Goal: Task Accomplishment & Management: Use online tool/utility

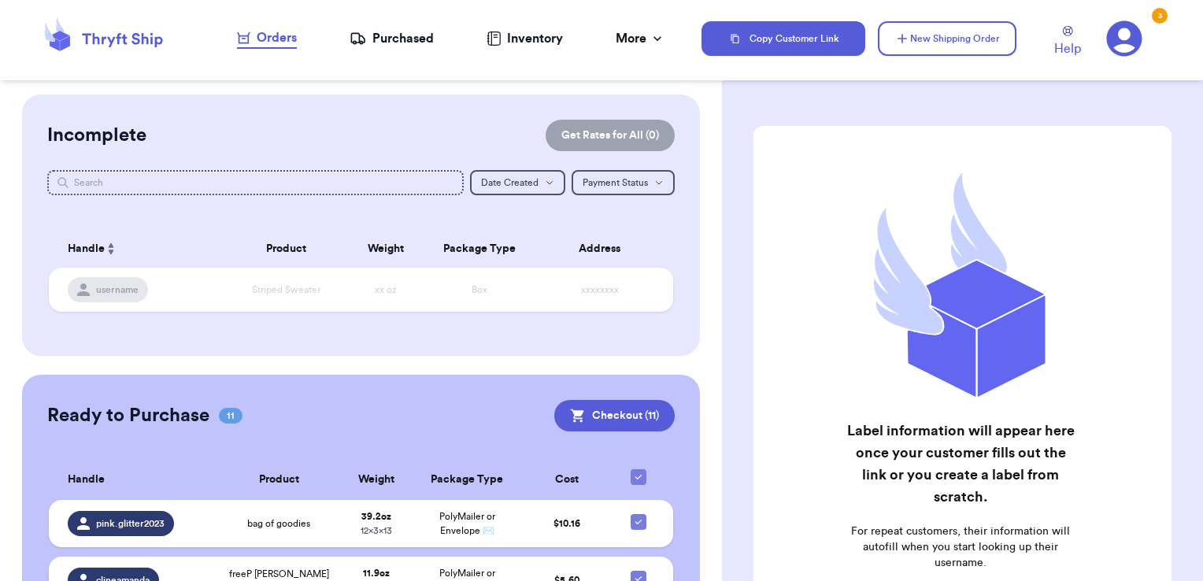
scroll to position [280, 0]
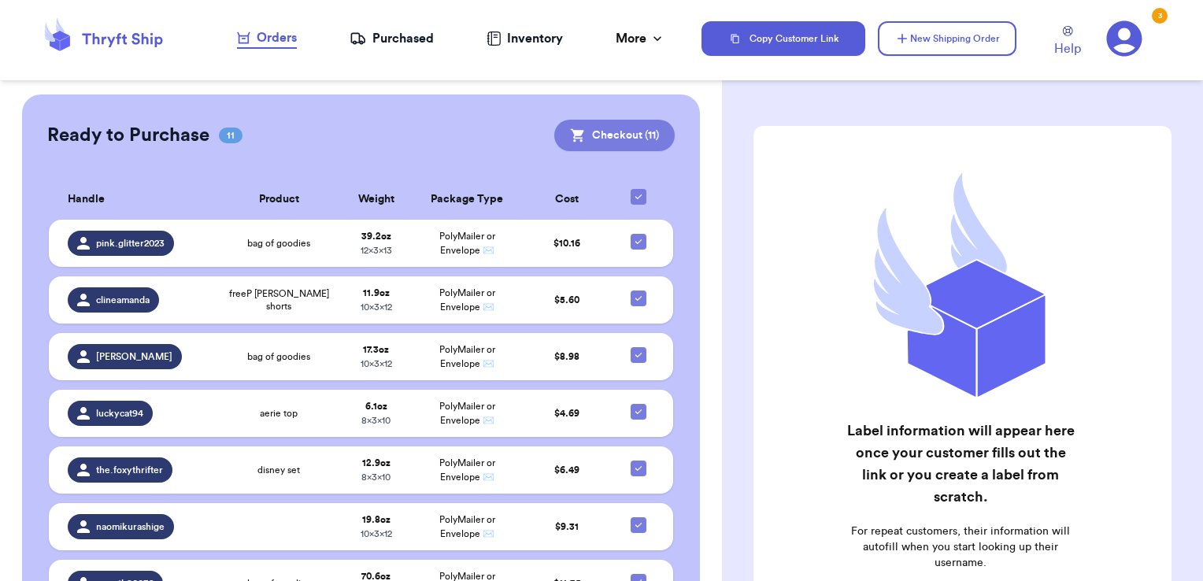
click at [645, 128] on button "Checkout ( 11 )" at bounding box center [614, 135] width 120 height 31
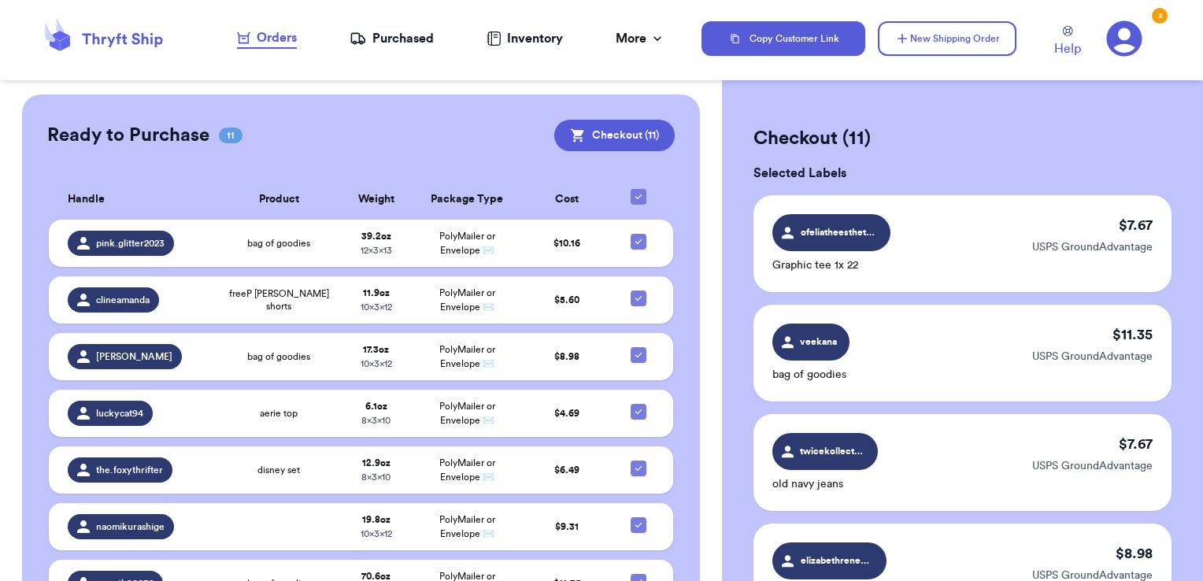
scroll to position [0, 0]
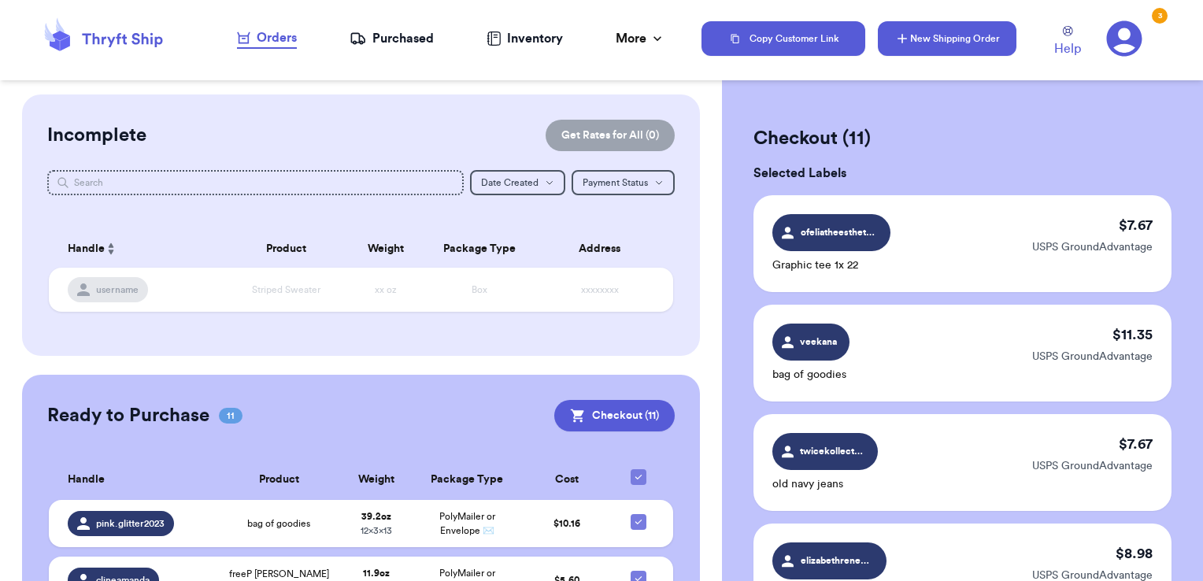
click at [907, 31] on icon "button" at bounding box center [902, 39] width 16 height 16
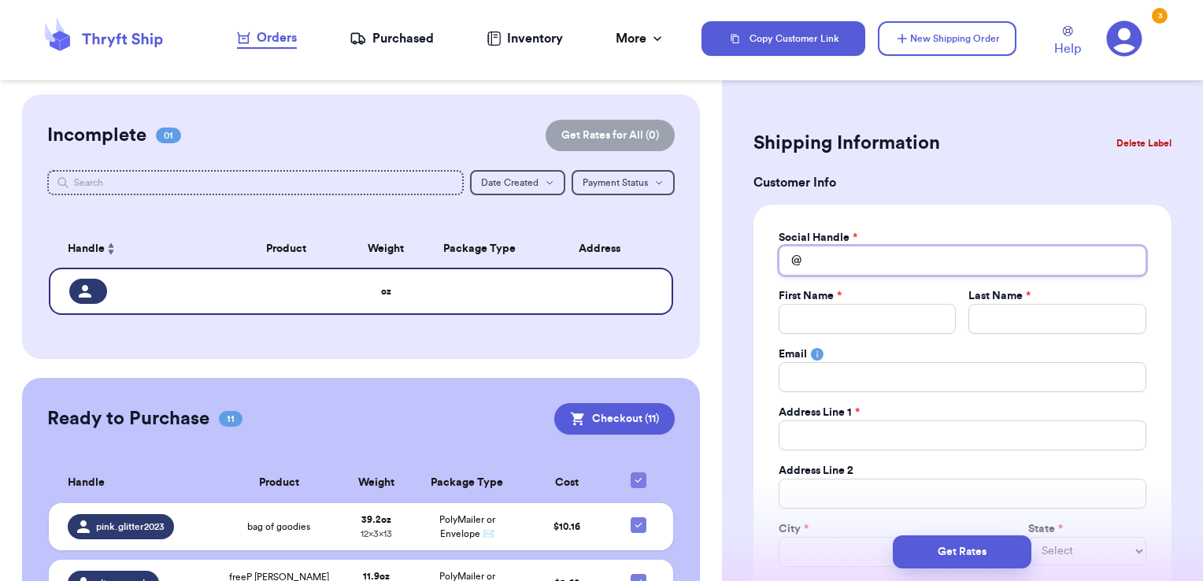
click at [837, 274] on input "Total Amount Paid" at bounding box center [962, 261] width 368 height 30
type input "h"
type input "ho"
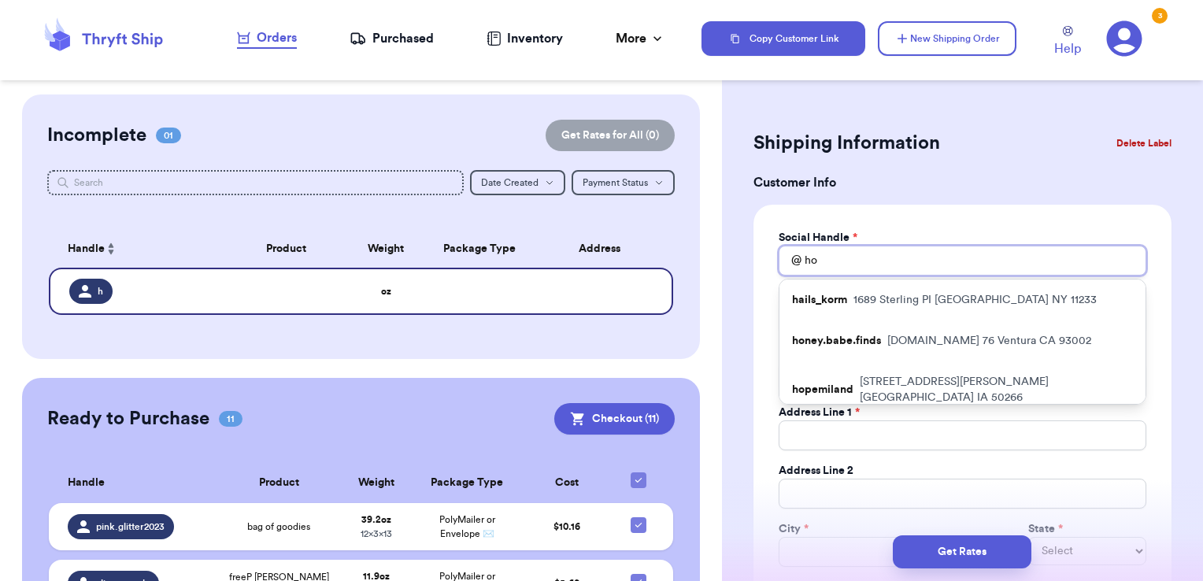
type input "hon"
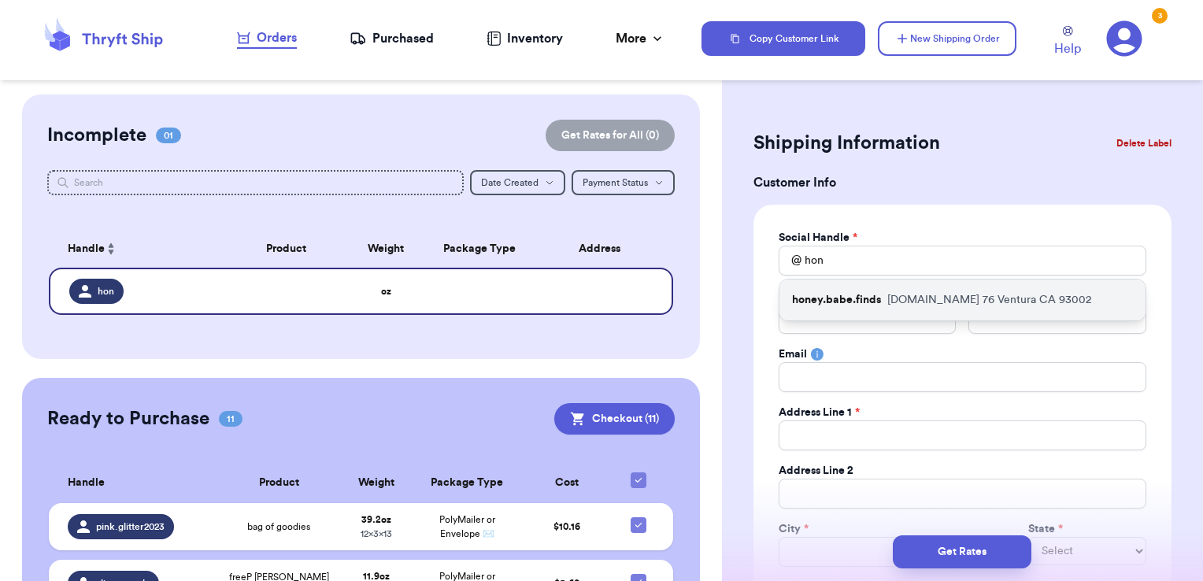
click at [895, 301] on p "[DOMAIN_NAME][STREET_ADDRESS]" at bounding box center [989, 300] width 204 height 16
type input "honey.babe.finds"
type input "[PERSON_NAME]"
type input "[EMAIL_ADDRESS][DOMAIN_NAME]"
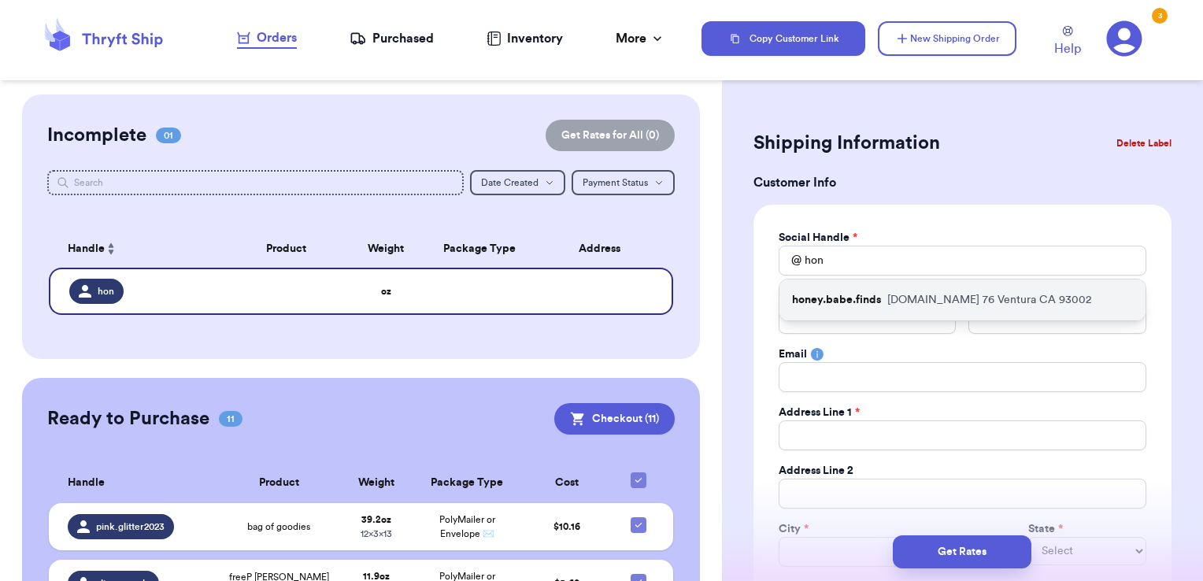
type input "[DOMAIN_NAME] 76"
type input "Ventura"
select select "CA"
type input "93002"
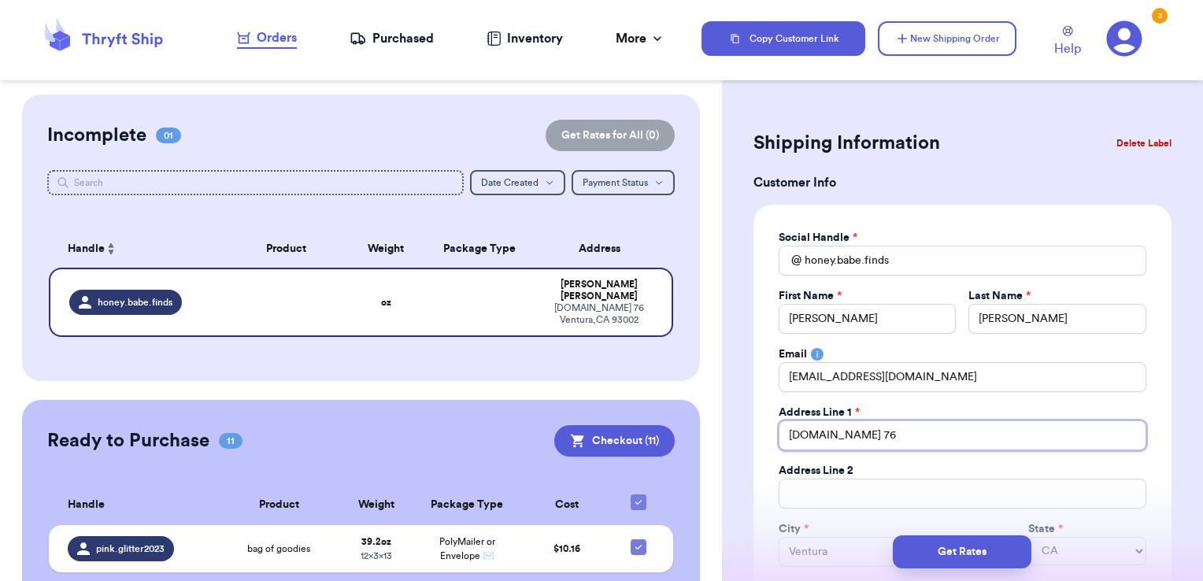
drag, startPoint x: 859, startPoint y: 436, endPoint x: 735, endPoint y: 445, distance: 124.7
type input "6"
type input "67"
type input "675"
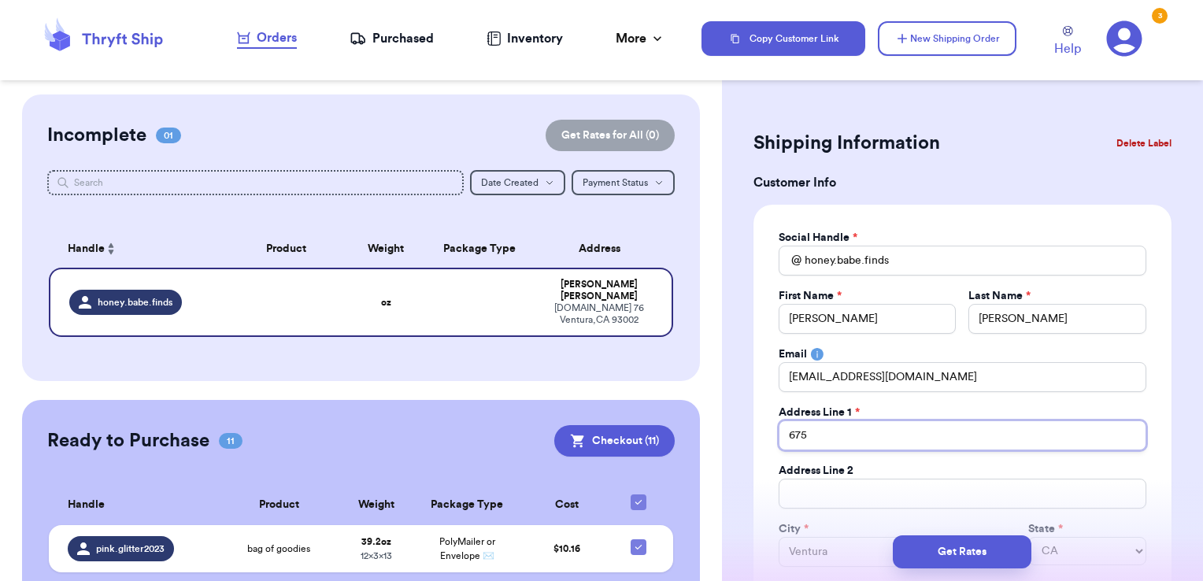
type input "675"
type input "675 E"
type input "675 E S"
type input "675 E Sa"
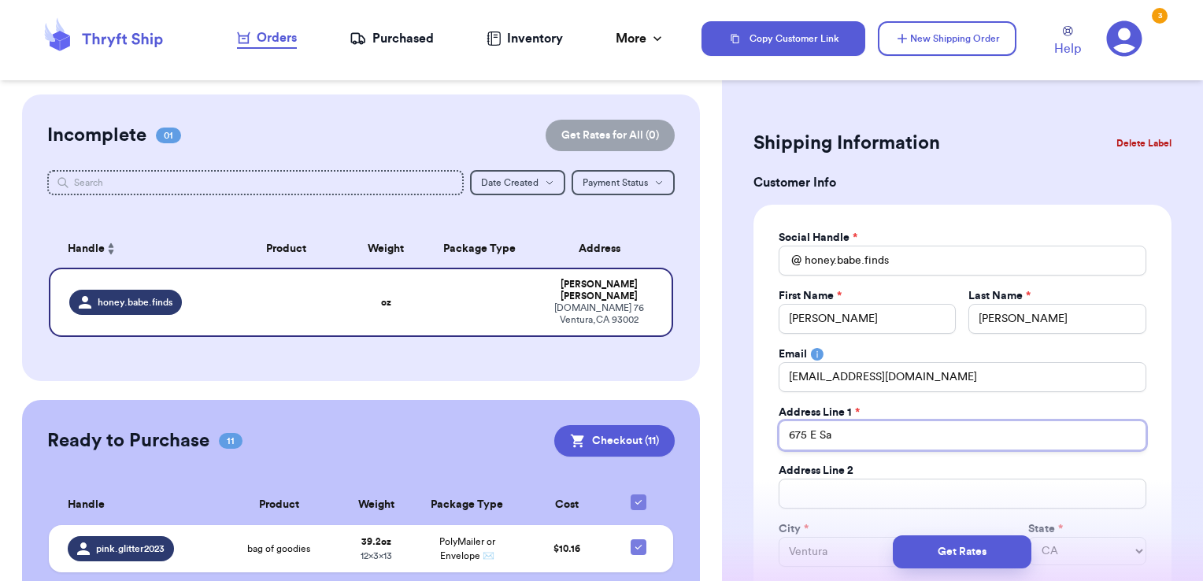
type input "675 E San"
type input "675 E Sant"
type input "675 E Santa"
type input "675 E Santa C"
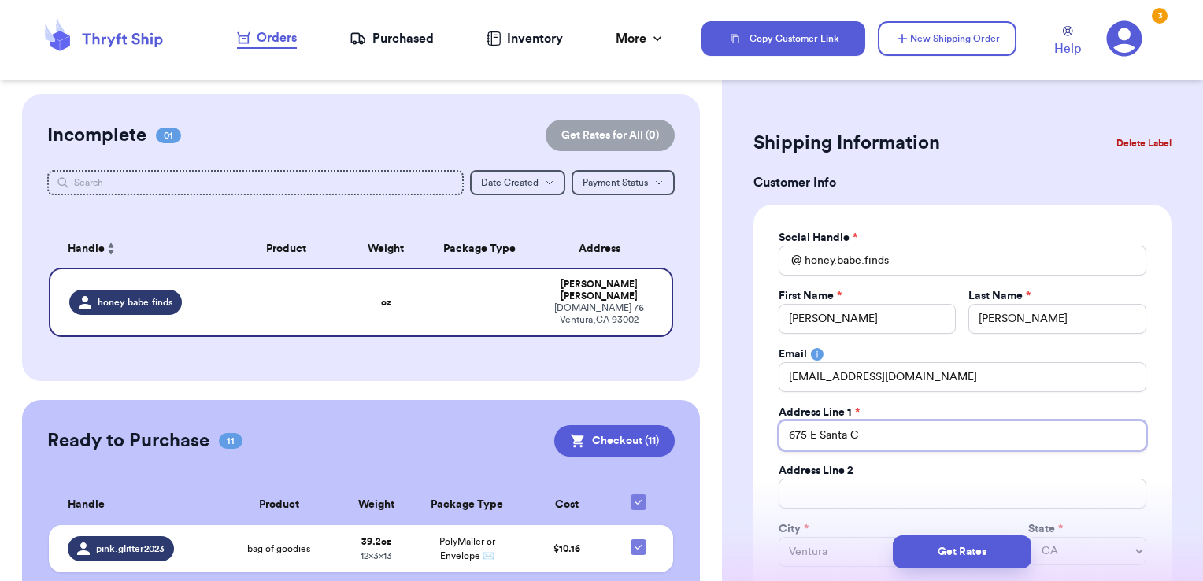
type input "[STREET_ADDRESS]"
type input "675 E Santa Clar"
type input "[STREET_ADDRESS][PERSON_NAME]"
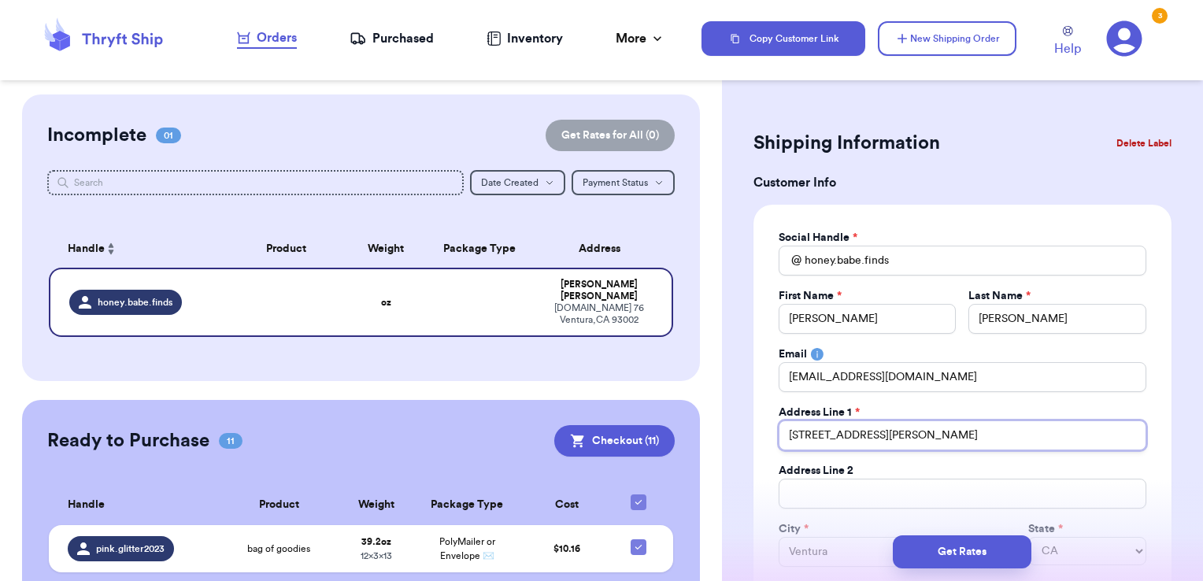
type input "675 E Santa [PERSON_NAME] s"
type input "[STREET_ADDRESS][PERSON_NAME]"
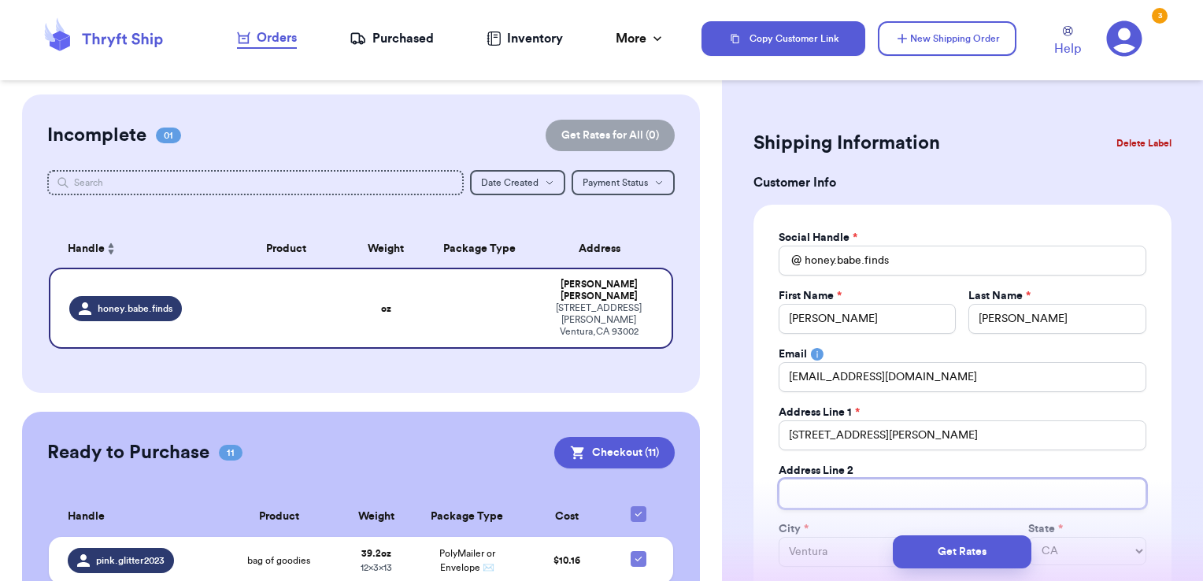
click at [881, 502] on input "Total Amount Paid" at bounding box center [962, 494] width 368 height 30
type input "u"
type input "un"
type input "uni"
type input "unit"
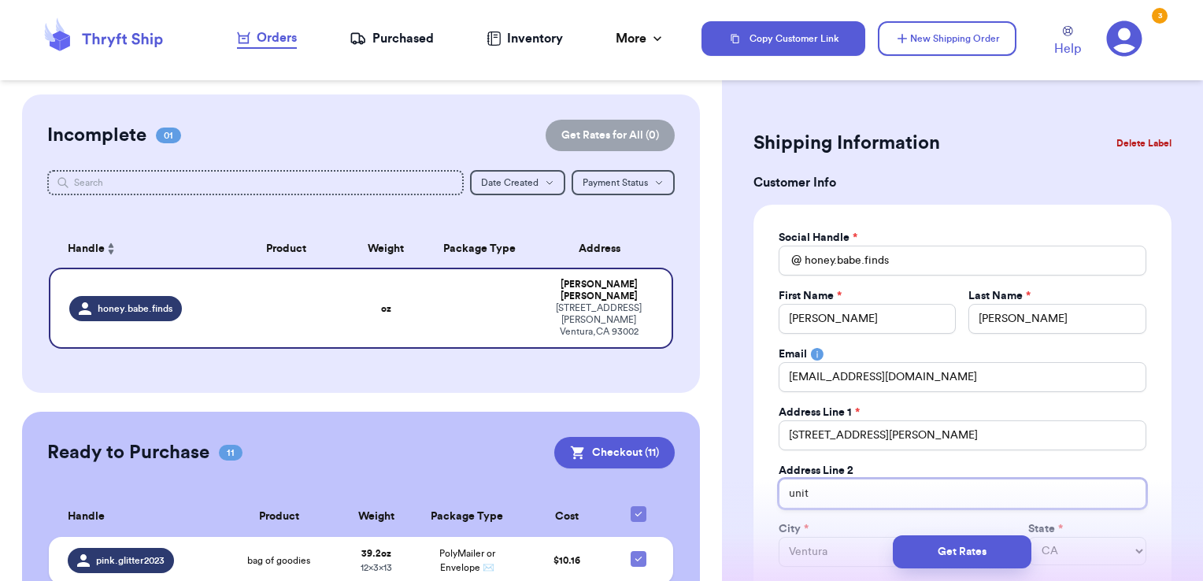
type input "unit"
type input "unit 7"
type input "unit 76"
click at [1081, 464] on div "Address Line 2" at bounding box center [962, 471] width 368 height 16
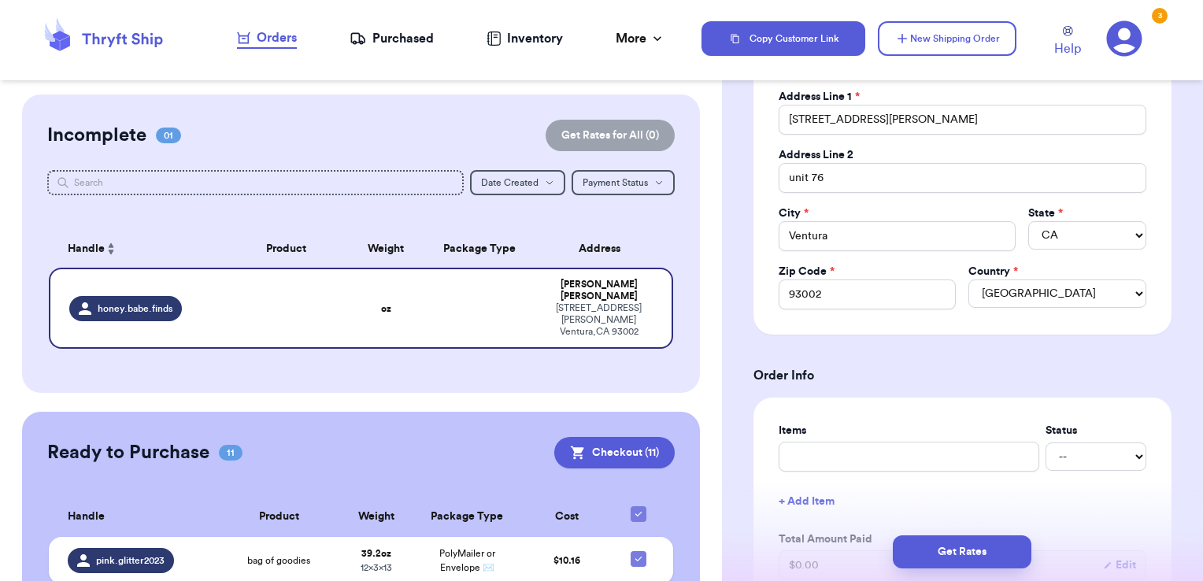
scroll to position [394, 0]
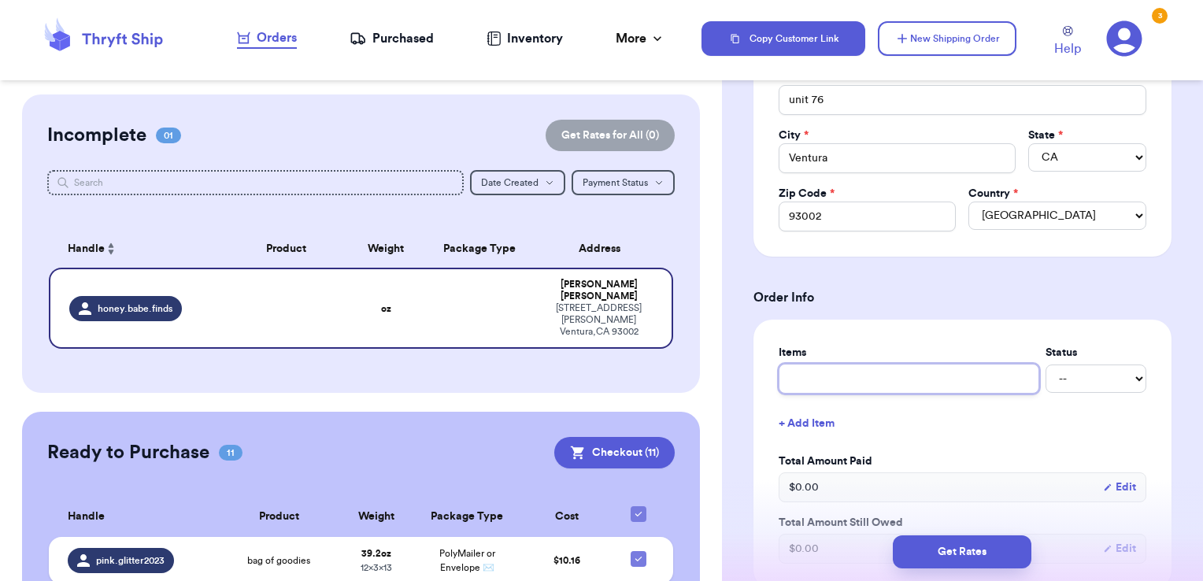
click at [943, 386] on input "text" at bounding box center [908, 379] width 261 height 30
type input "b"
type input "ba"
type input "b"
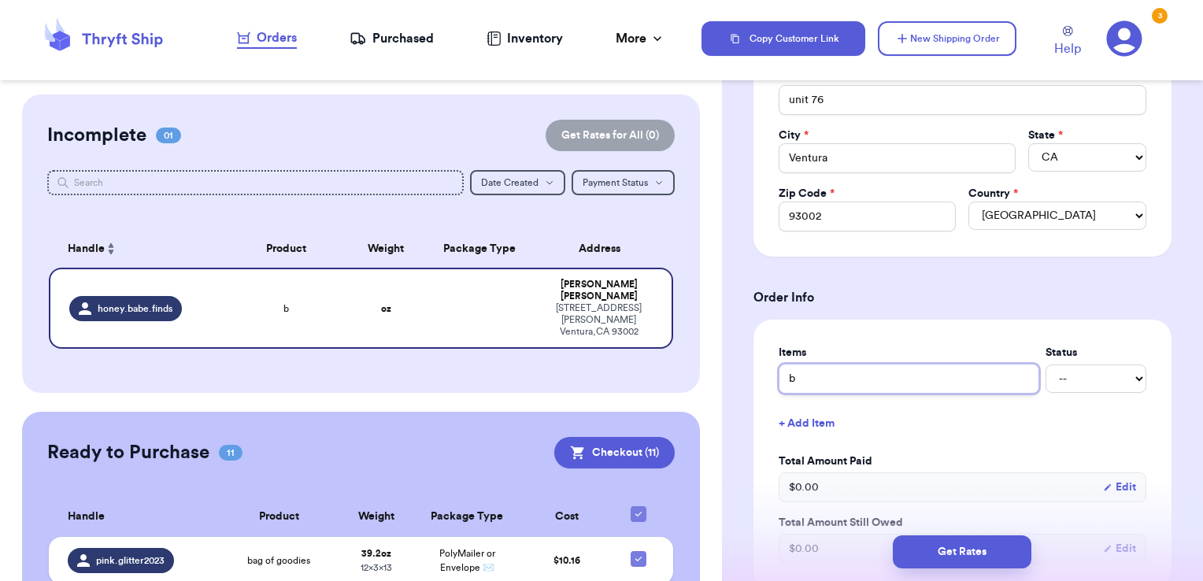
type input "bag of goodies"
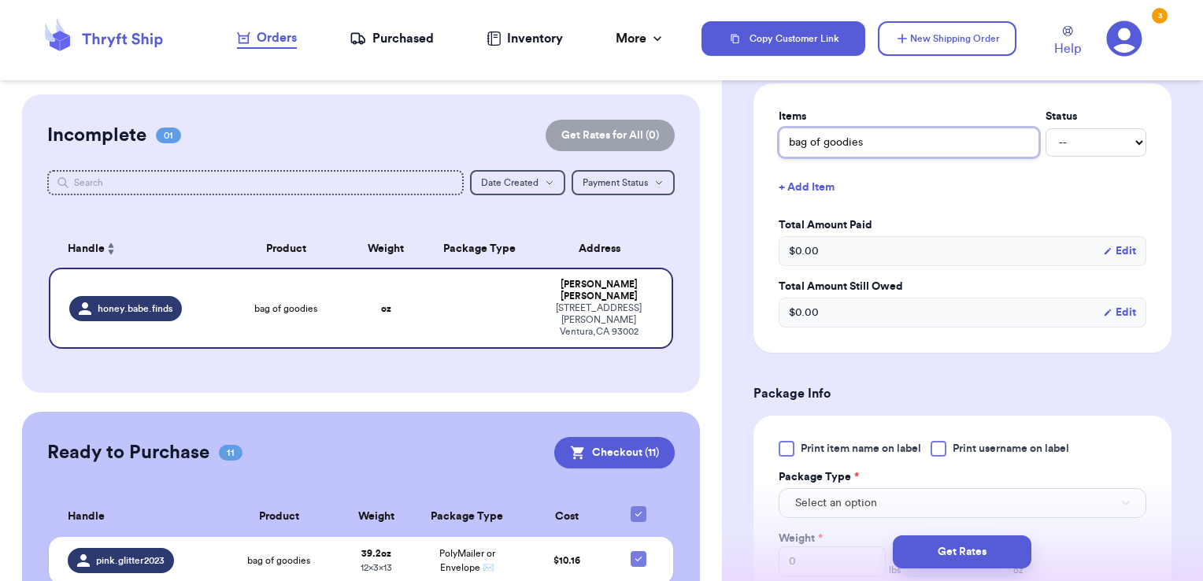
scroll to position [944, 0]
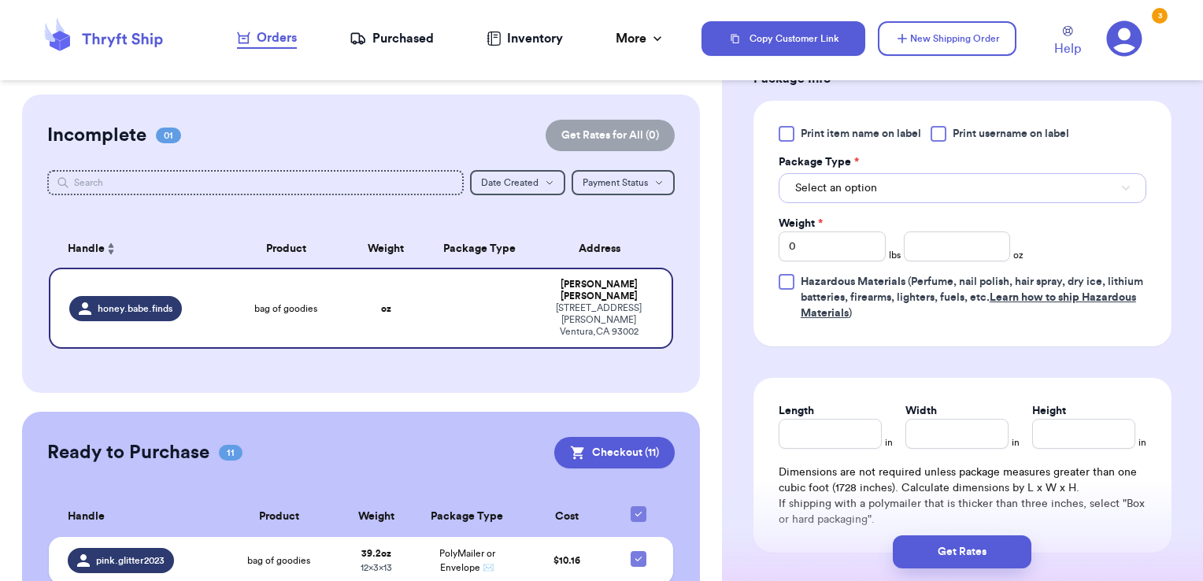
click at [874, 180] on span "Select an option" at bounding box center [836, 188] width 82 height 16
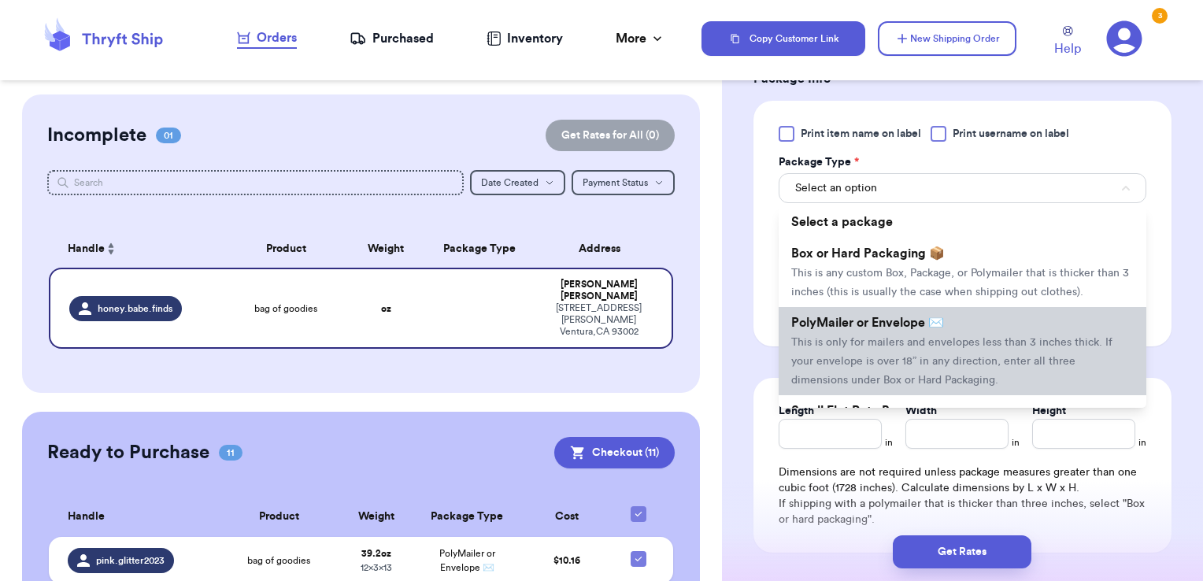
click at [863, 329] on span "PolyMailer or Envelope ✉️" at bounding box center [867, 322] width 153 height 13
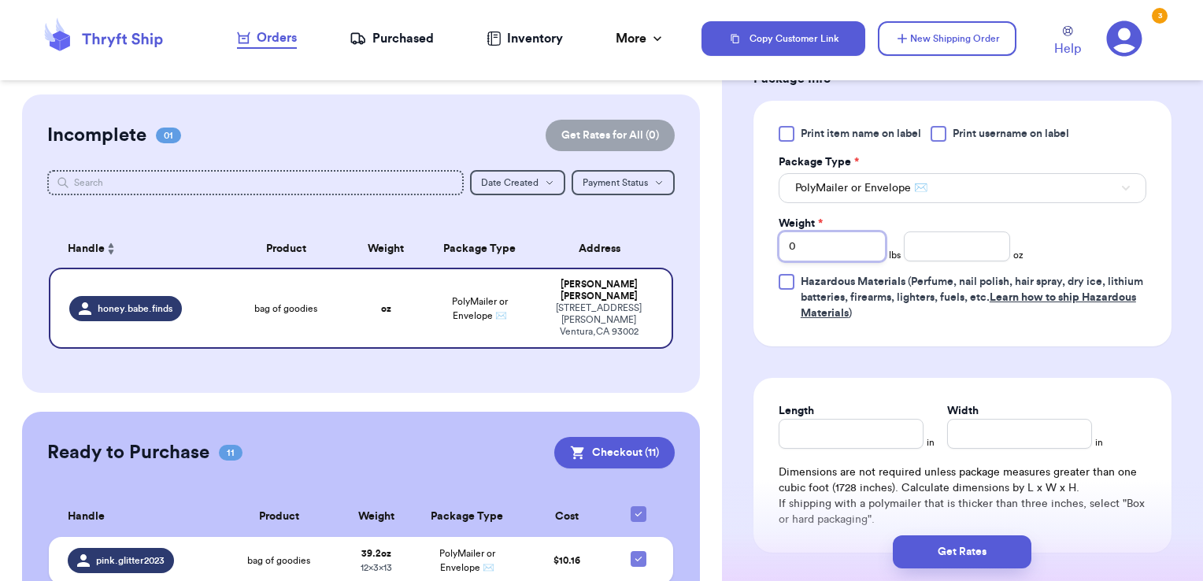
drag, startPoint x: 846, startPoint y: 248, endPoint x: 721, endPoint y: 261, distance: 125.8
type input "2"
click at [948, 244] on input "number" at bounding box center [957, 246] width 107 height 30
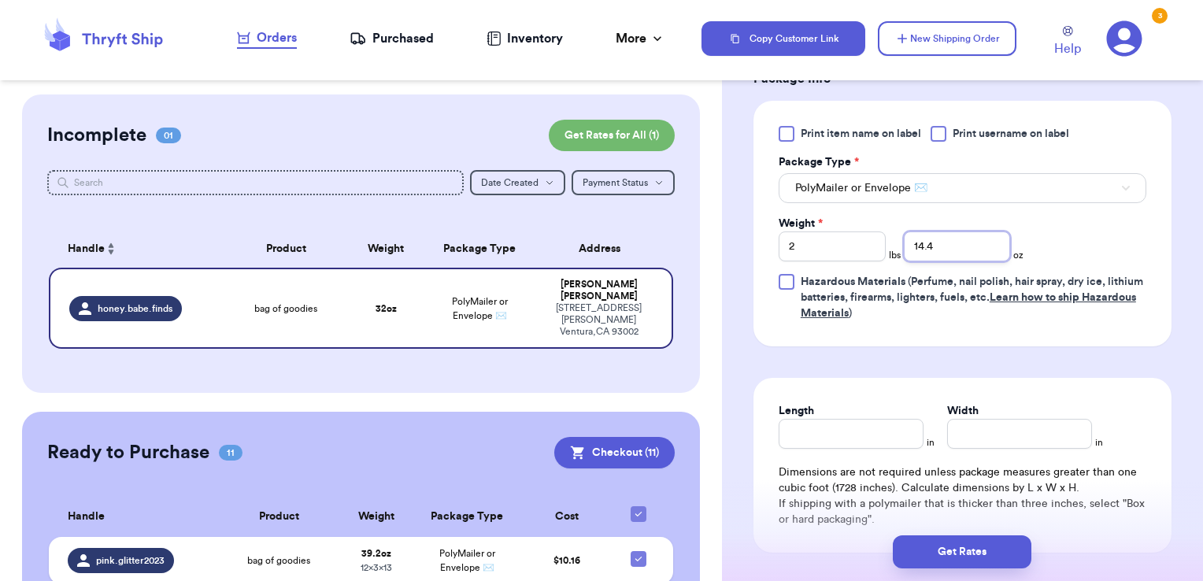
type input "14.4"
click at [863, 441] on input "Length" at bounding box center [850, 434] width 145 height 30
type input "16"
click at [966, 437] on input "Width *" at bounding box center [1019, 434] width 145 height 30
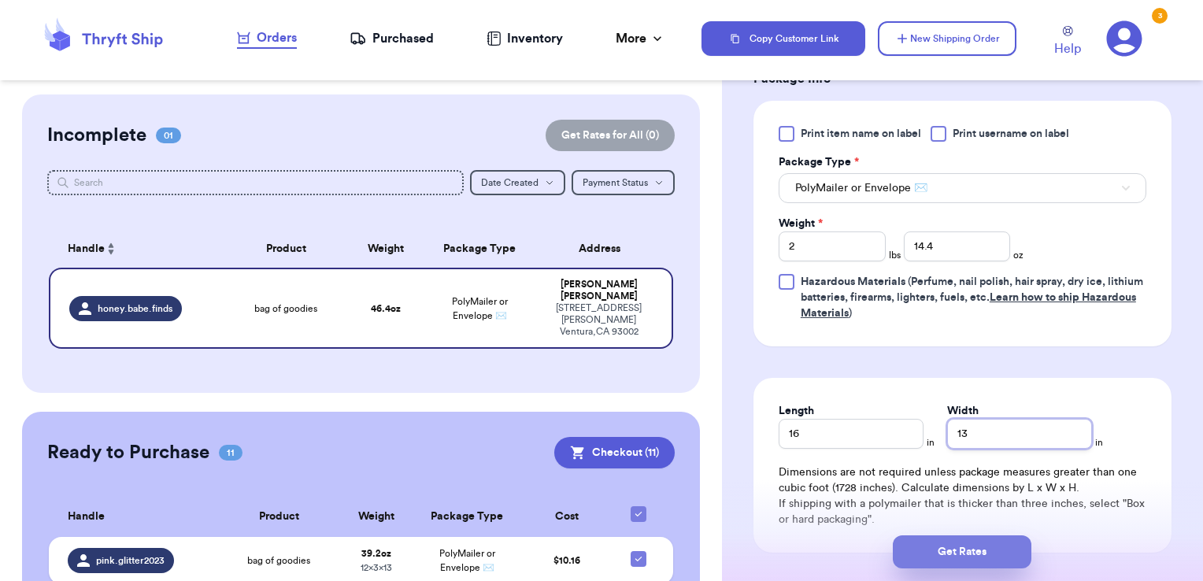
type input "13"
click at [966, 555] on button "Get Rates" at bounding box center [962, 551] width 139 height 33
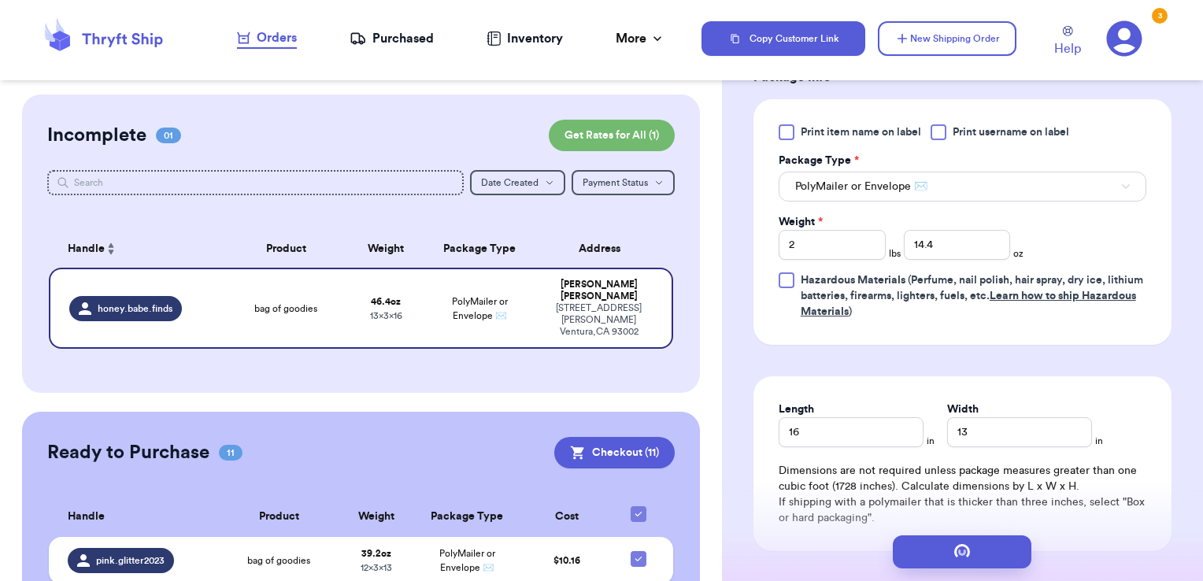
scroll to position [0, 0]
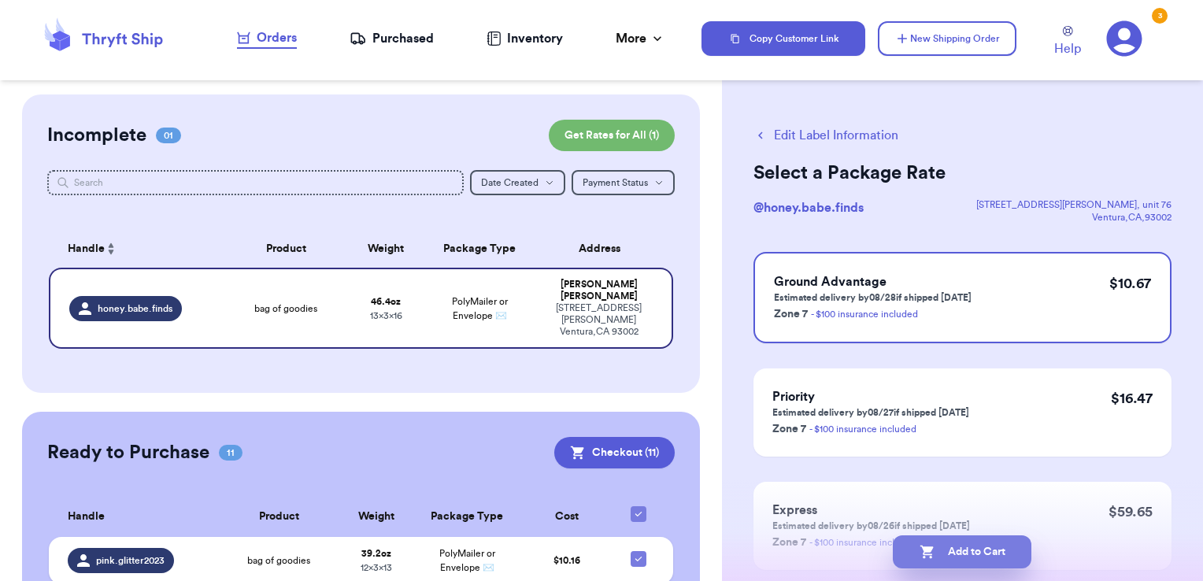
drag, startPoint x: 985, startPoint y: 565, endPoint x: 987, endPoint y: 555, distance: 10.5
click at [987, 555] on button "Add to Cart" at bounding box center [962, 551] width 139 height 33
checkbox input "true"
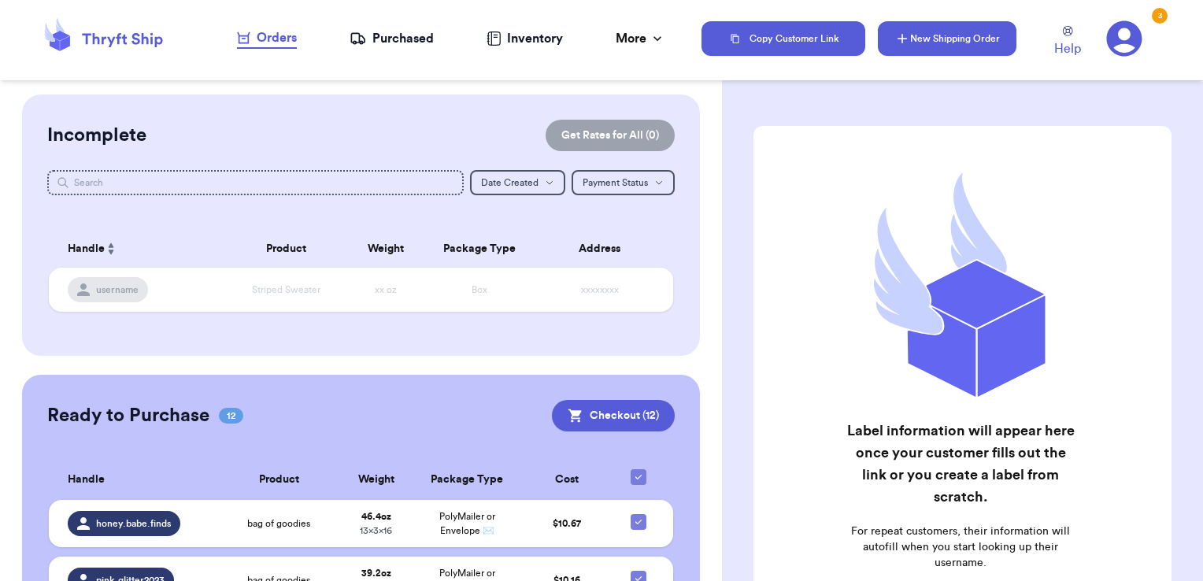
click at [903, 42] on icon "button" at bounding box center [902, 39] width 16 height 16
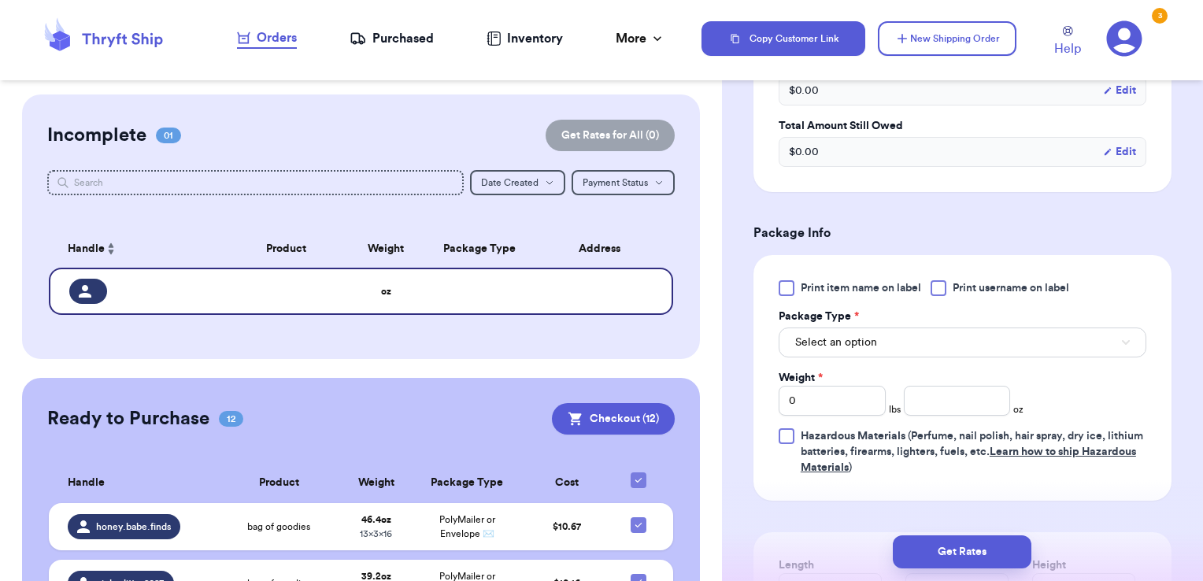
scroll to position [630, 0]
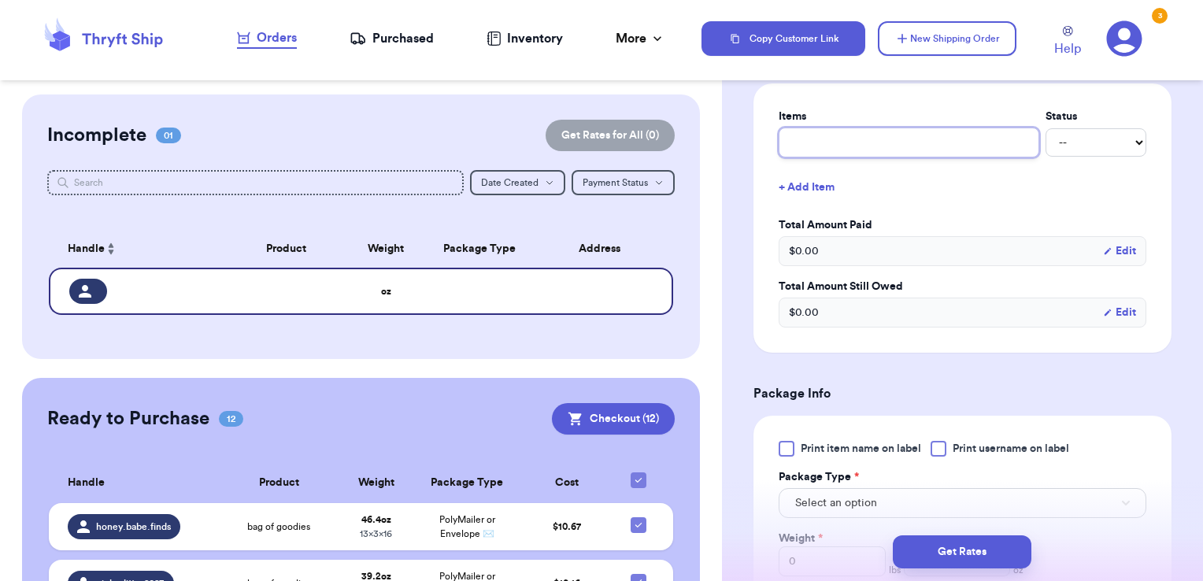
click at [940, 150] on input "text" at bounding box center [908, 143] width 261 height 30
type input "b"
type input "box of goodies"
click at [869, 504] on span "Select an option" at bounding box center [836, 503] width 82 height 16
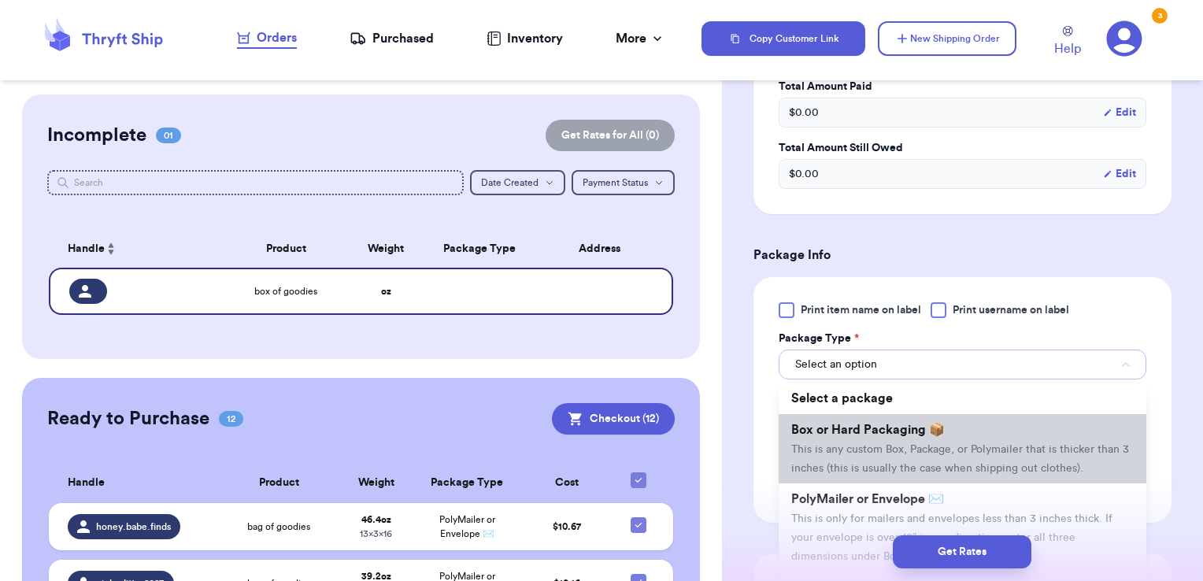
scroll to position [866, 0]
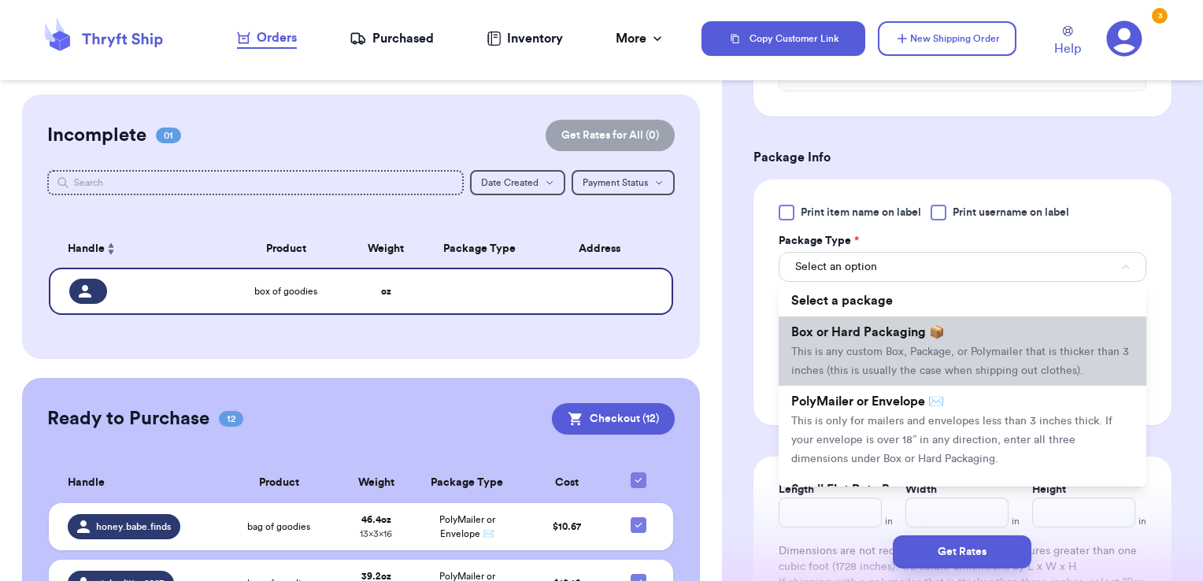
click at [920, 357] on li "Box or Hard Packaging 📦 This is any custom Box, Package, or Polymailer that is …" at bounding box center [962, 350] width 368 height 69
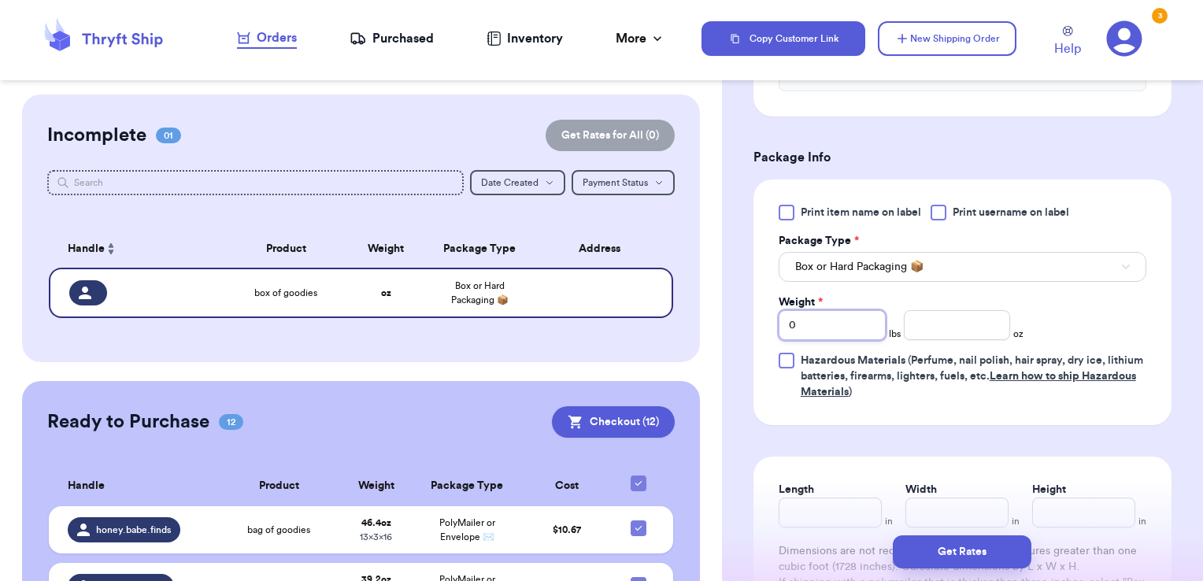
drag, startPoint x: 800, startPoint y: 312, endPoint x: 726, endPoint y: 316, distance: 73.3
click at [726, 316] on div "Shipping Information Delete Label Customer Info Social Handle * @ First Name * …" at bounding box center [962, 26] width 481 height 1595
type input "1"
type input "13"
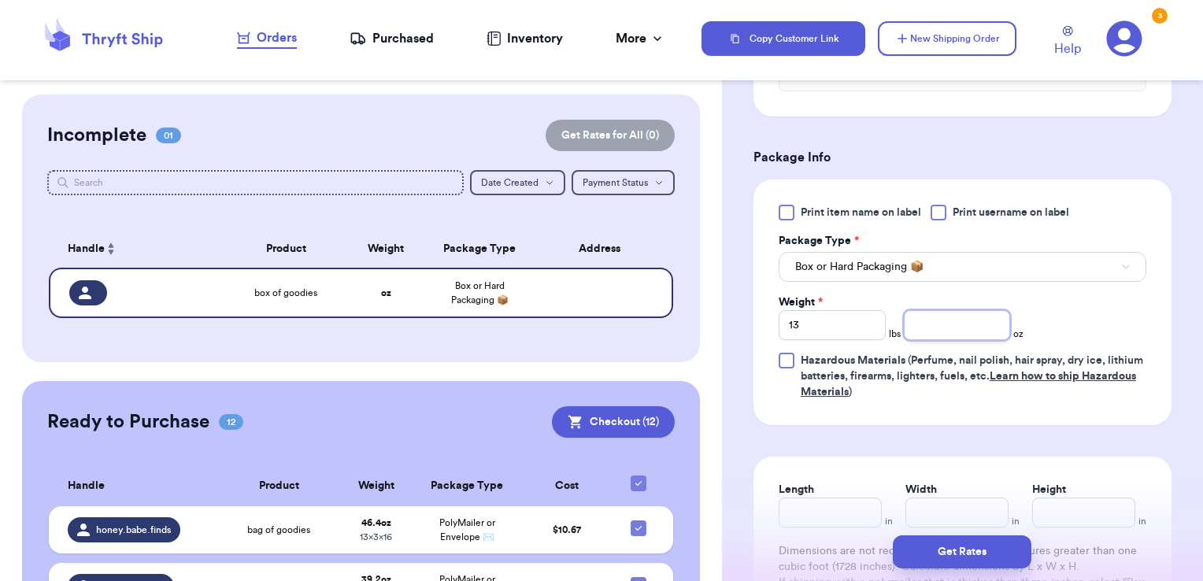
click at [941, 323] on input "number" at bounding box center [957, 325] width 107 height 30
type input "14.6"
click at [834, 508] on input "Length" at bounding box center [829, 512] width 103 height 30
type input "16"
click at [949, 502] on input "Width *" at bounding box center [956, 512] width 103 height 30
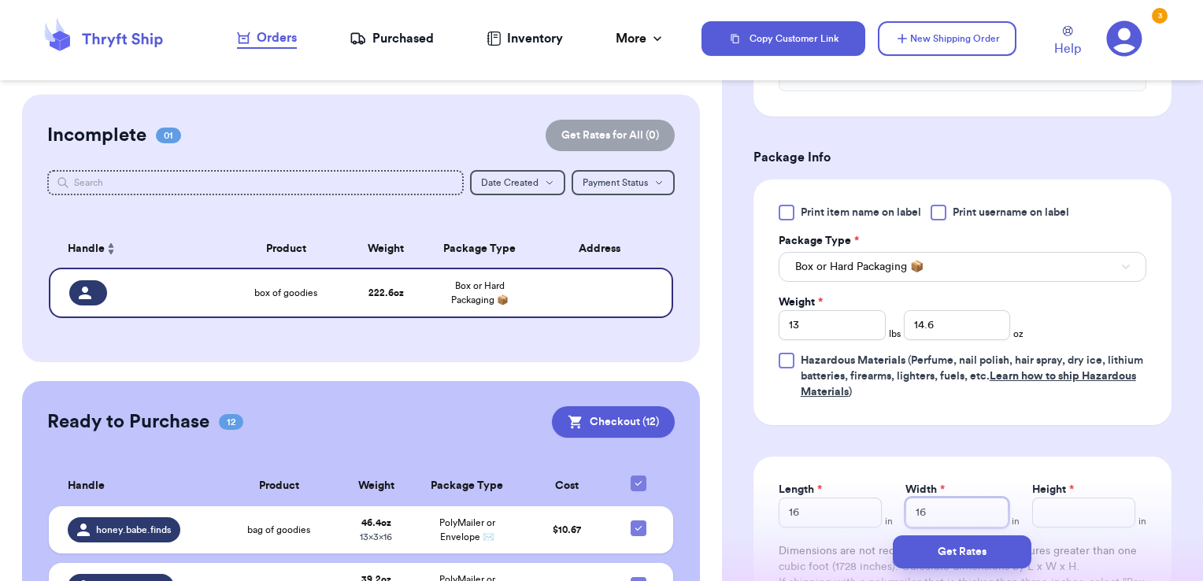
type input "16"
click at [1073, 500] on input "Height *" at bounding box center [1083, 512] width 103 height 30
type input "12"
click at [953, 545] on button "Get Rates" at bounding box center [962, 551] width 139 height 33
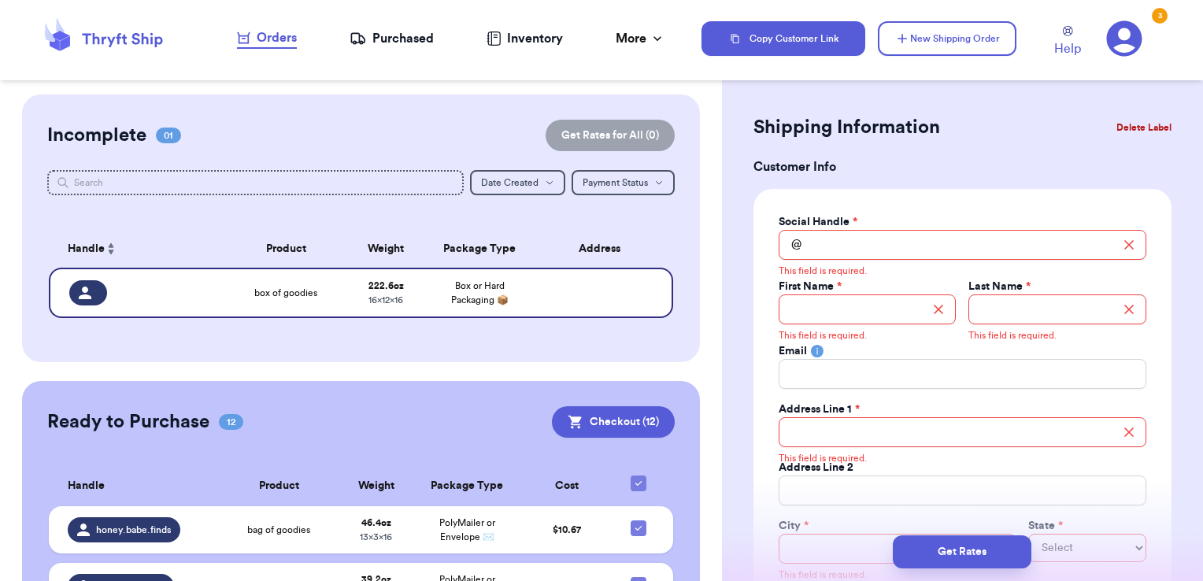
scroll to position [0, 0]
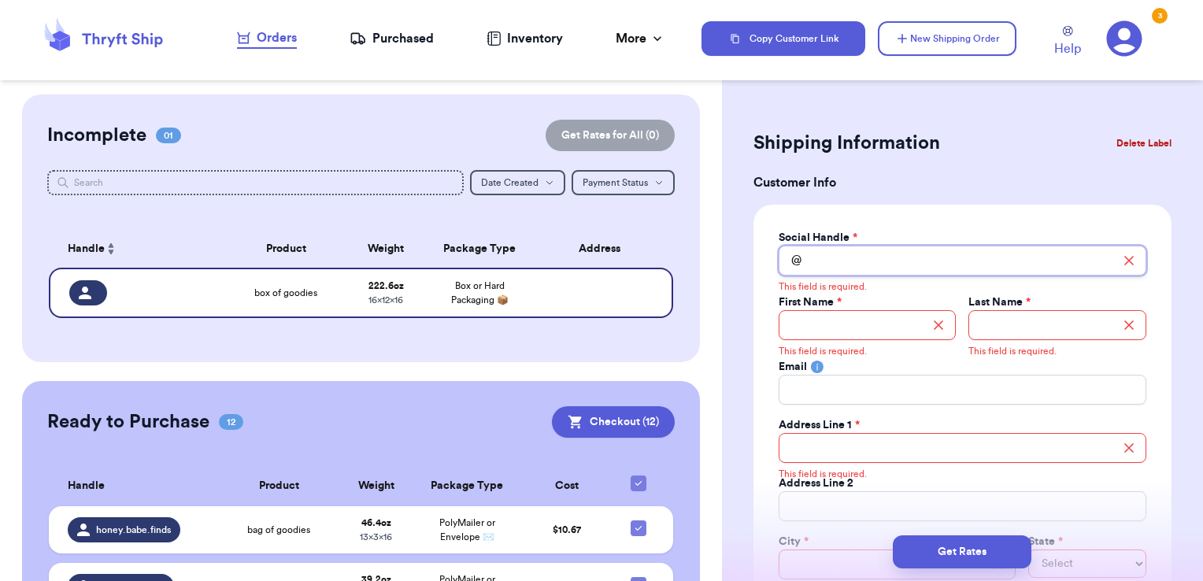
click at [867, 264] on input "Total Amount Paid" at bounding box center [962, 261] width 368 height 30
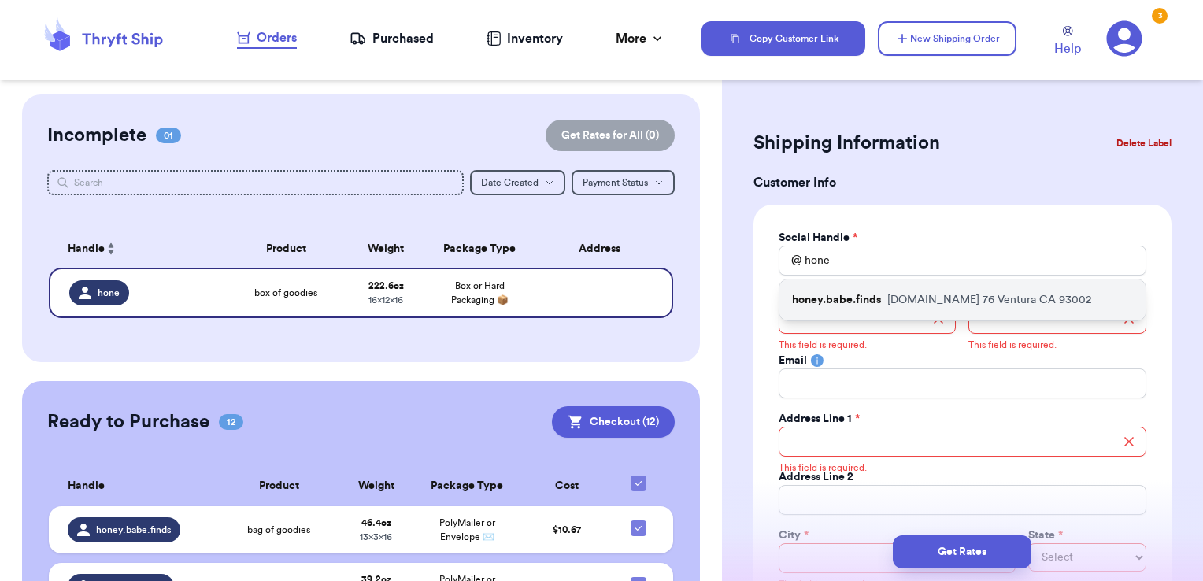
click at [946, 295] on p "[DOMAIN_NAME][STREET_ADDRESS]" at bounding box center [989, 300] width 204 height 16
type input "honey.babe.finds"
type input "[PERSON_NAME]"
type input "[EMAIL_ADDRESS][DOMAIN_NAME]"
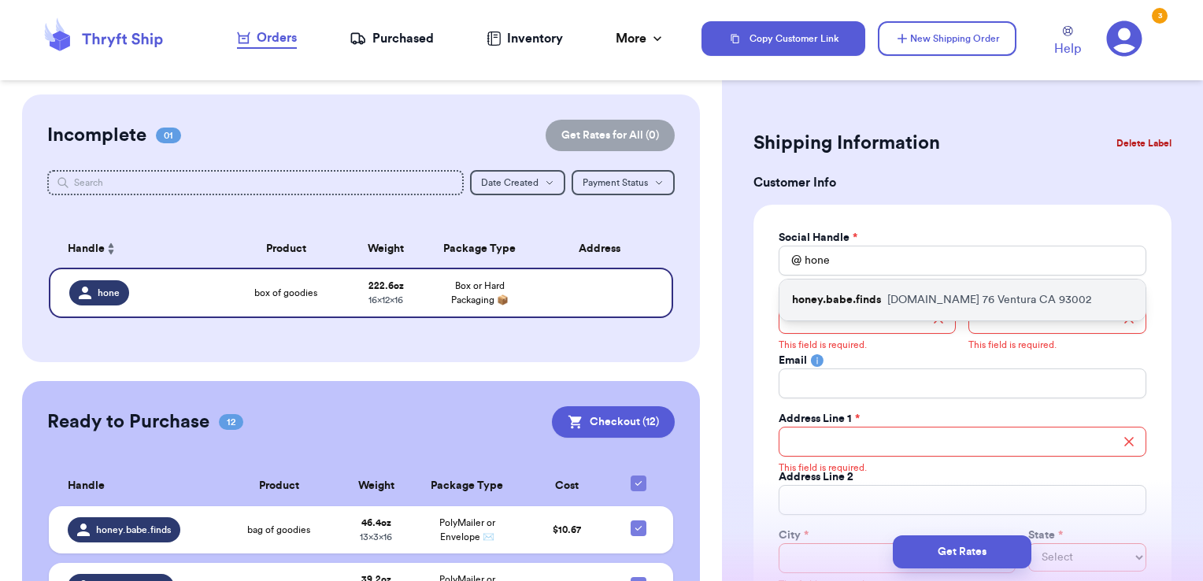
type input "[DOMAIN_NAME] 76"
type input "Ventura"
select select "CA"
type input "93002"
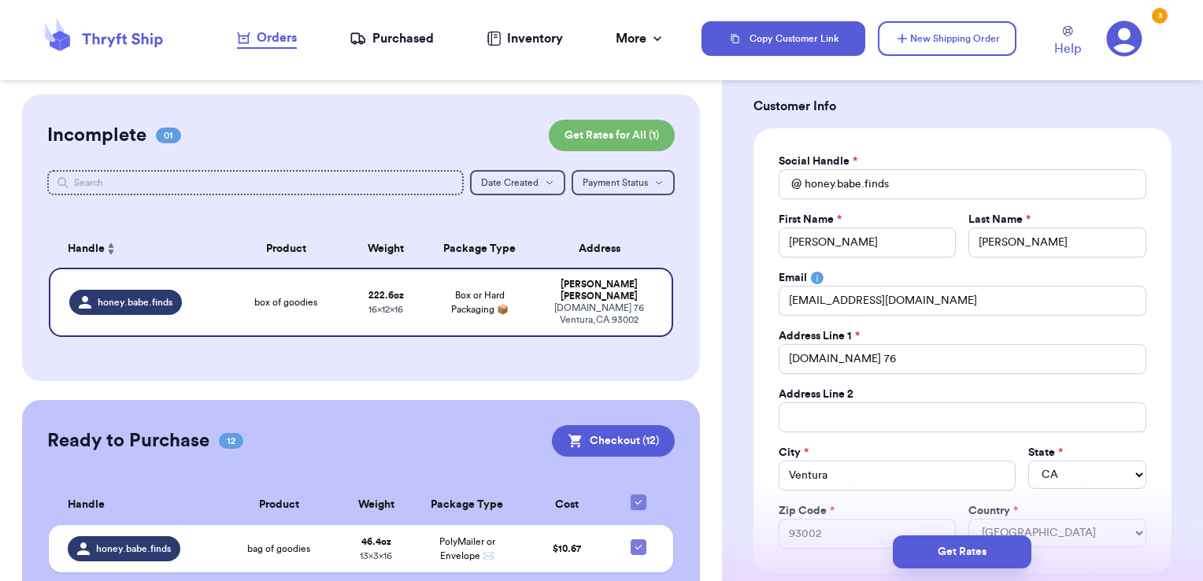
scroll to position [157, 0]
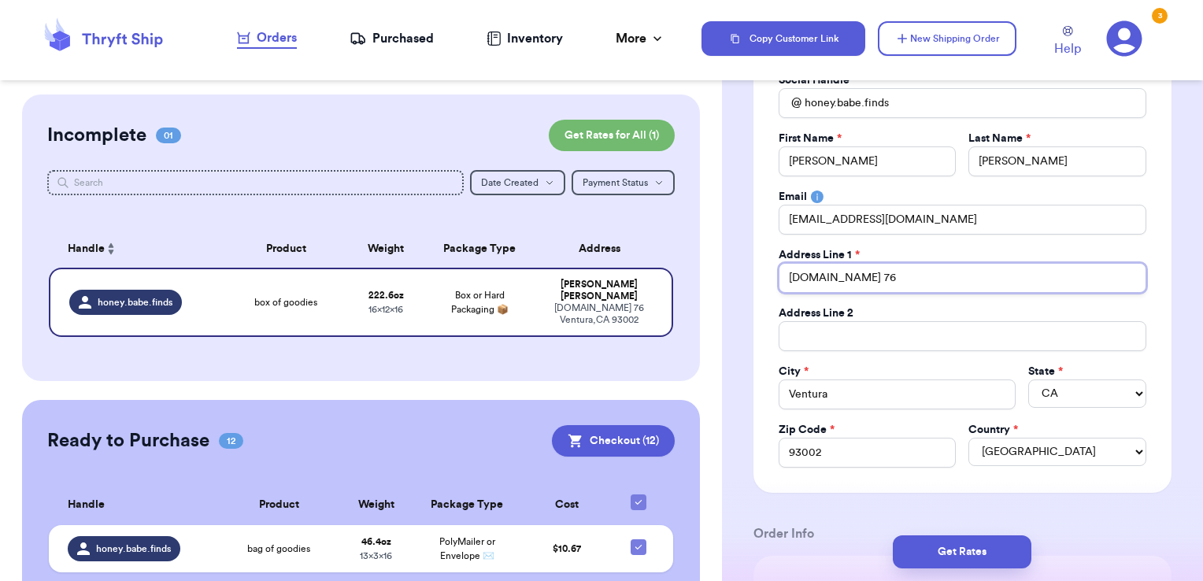
drag, startPoint x: 880, startPoint y: 275, endPoint x: 244, endPoint y: 226, distance: 637.9
click at [611, 263] on div "Customer Link New Order Incomplete 01 Get Rates for All ( 1 ) Get Rates for All…" at bounding box center [601, 290] width 1203 height 581
type input "[STREET_ADDRESS][PERSON_NAME]"
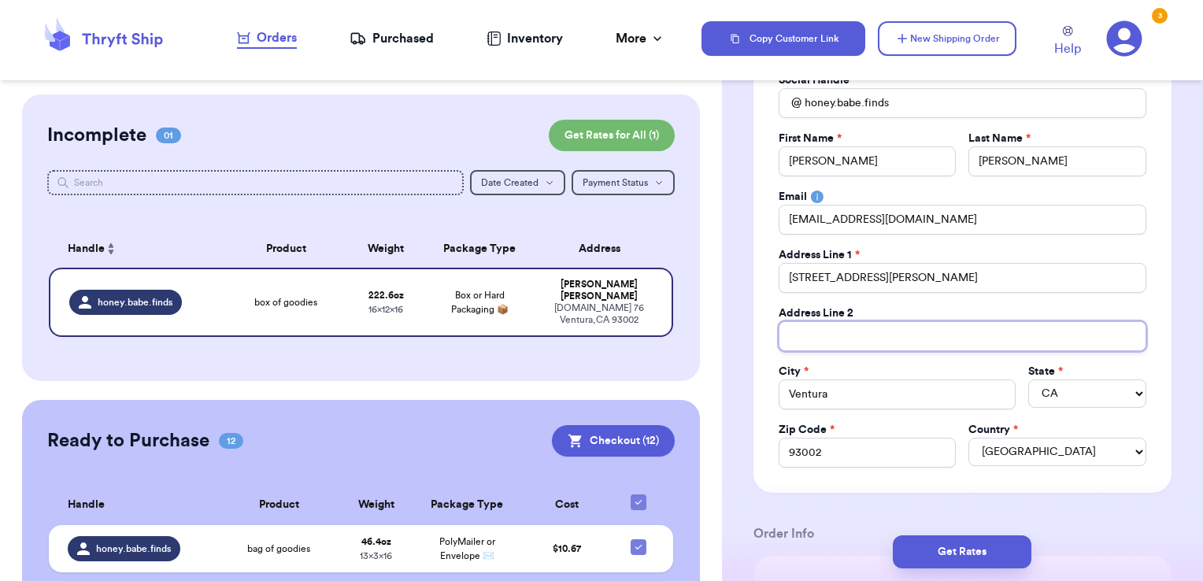
click at [806, 342] on input "Total Amount Paid" at bounding box center [962, 336] width 368 height 30
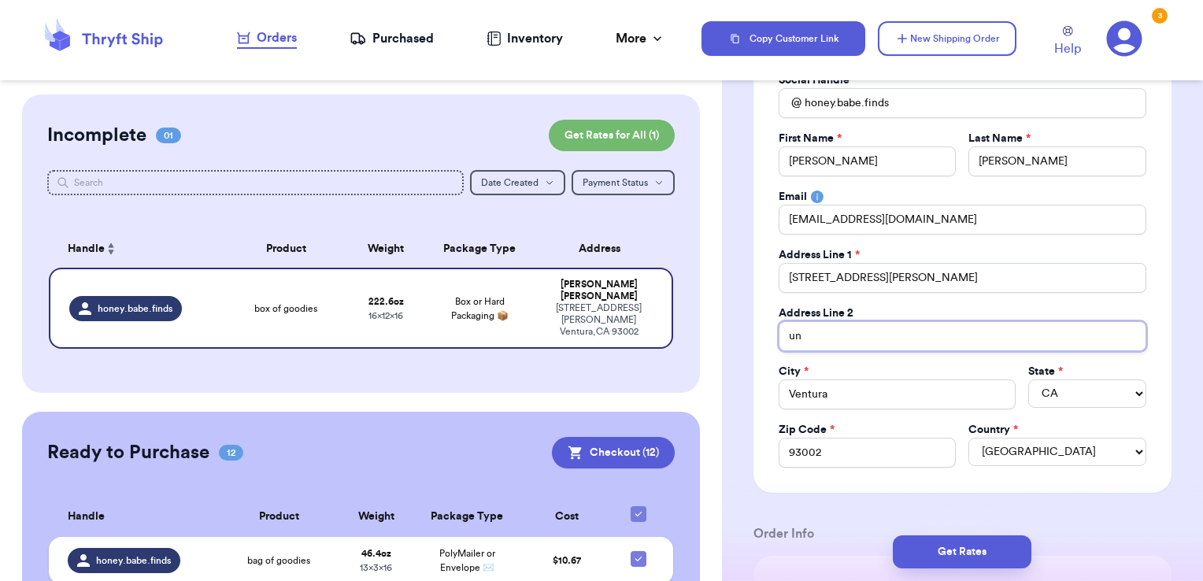
type input "unit 76"
click at [966, 301] on div "Social Handle * @ honey.babe.finds First Name * [PERSON_NAME] Last Name * [PERS…" at bounding box center [962, 269] width 368 height 395
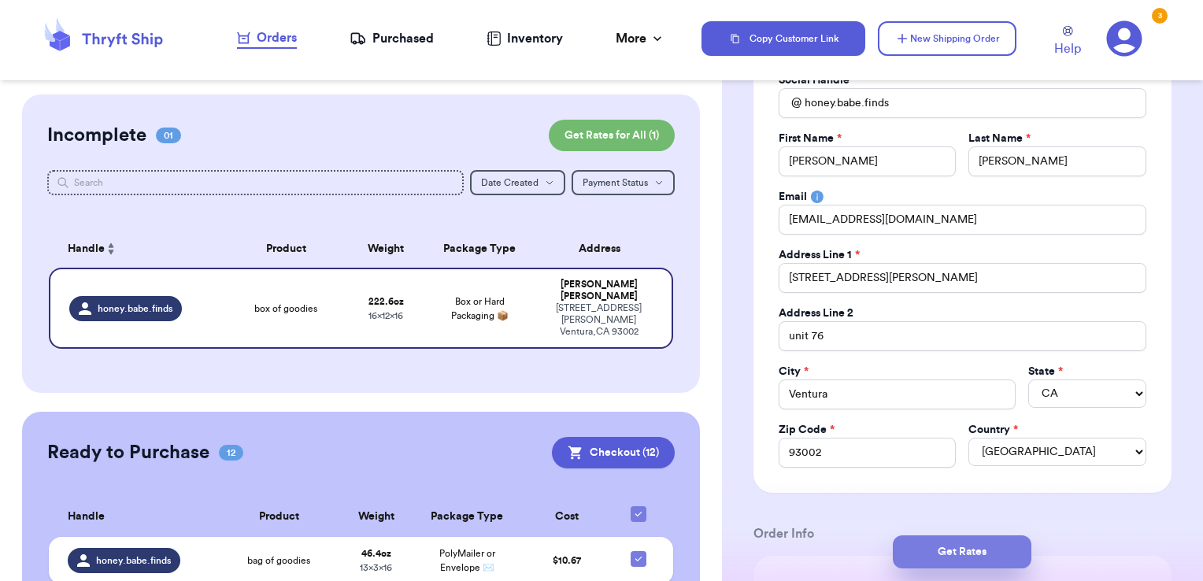
click at [918, 555] on button "Get Rates" at bounding box center [962, 551] width 139 height 33
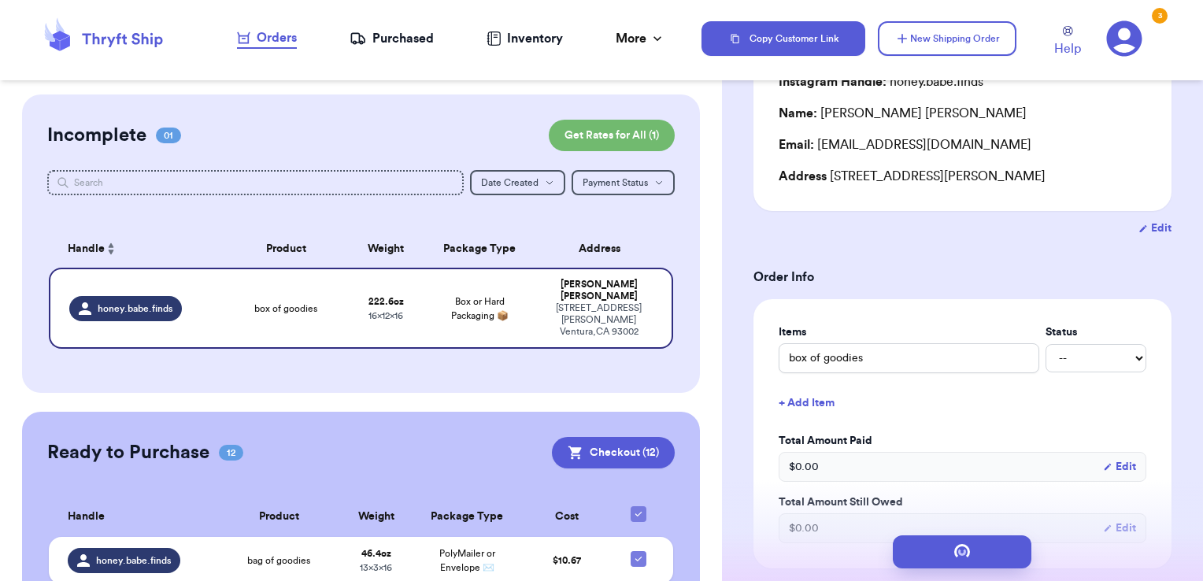
scroll to position [0, 0]
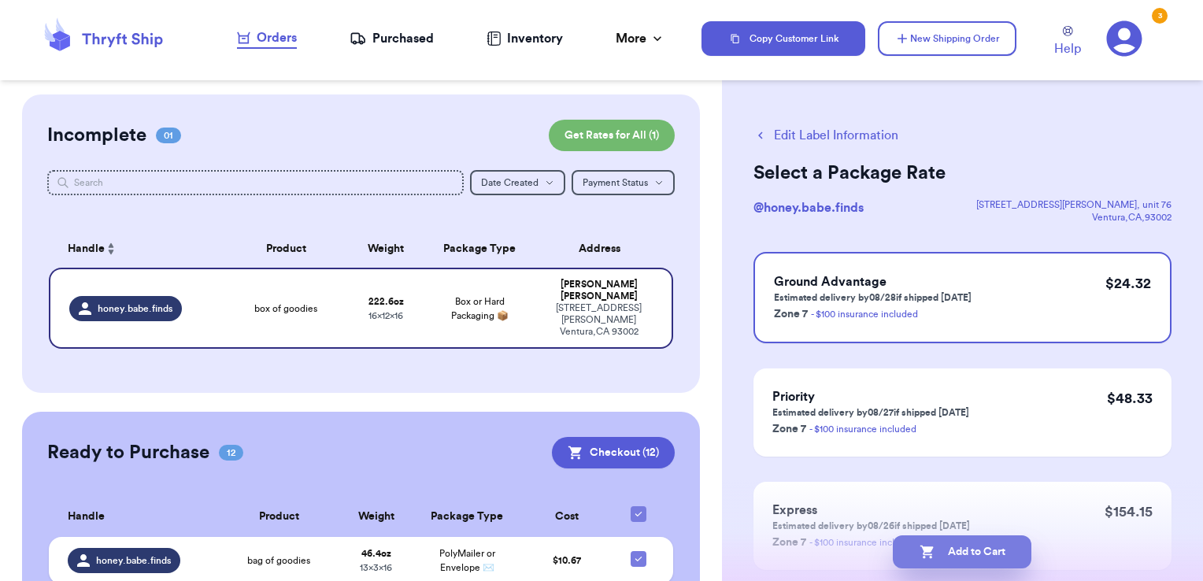
click at [955, 556] on button "Add to Cart" at bounding box center [962, 551] width 139 height 33
checkbox input "true"
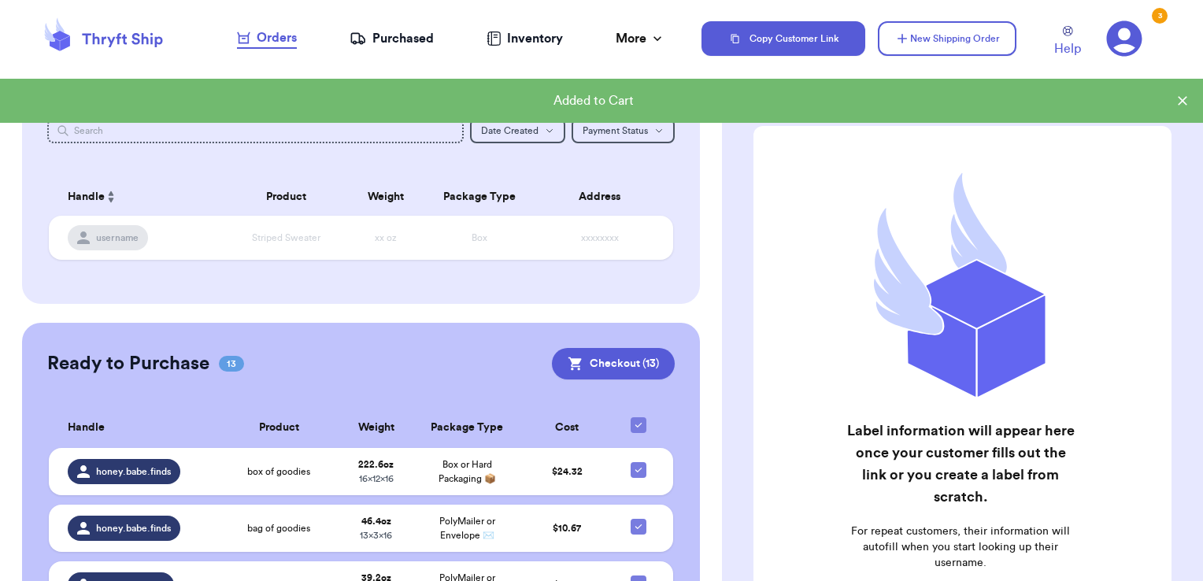
scroll to position [79, 0]
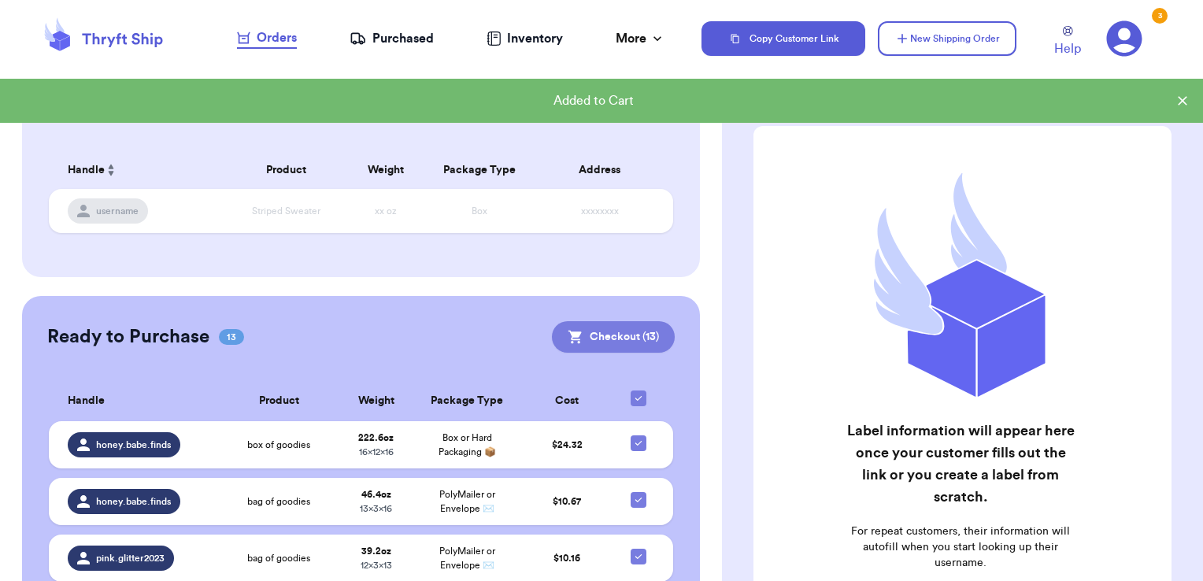
click at [622, 335] on button "Checkout ( 13 )" at bounding box center [613, 336] width 123 height 31
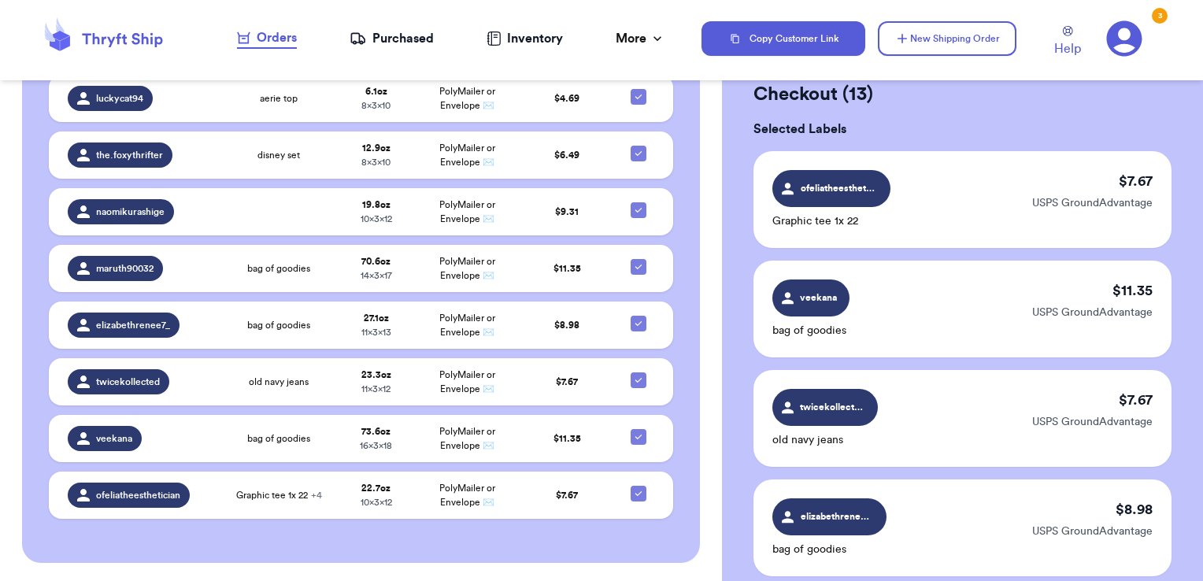
scroll to position [0, 0]
